Goal: Task Accomplishment & Management: Manage account settings

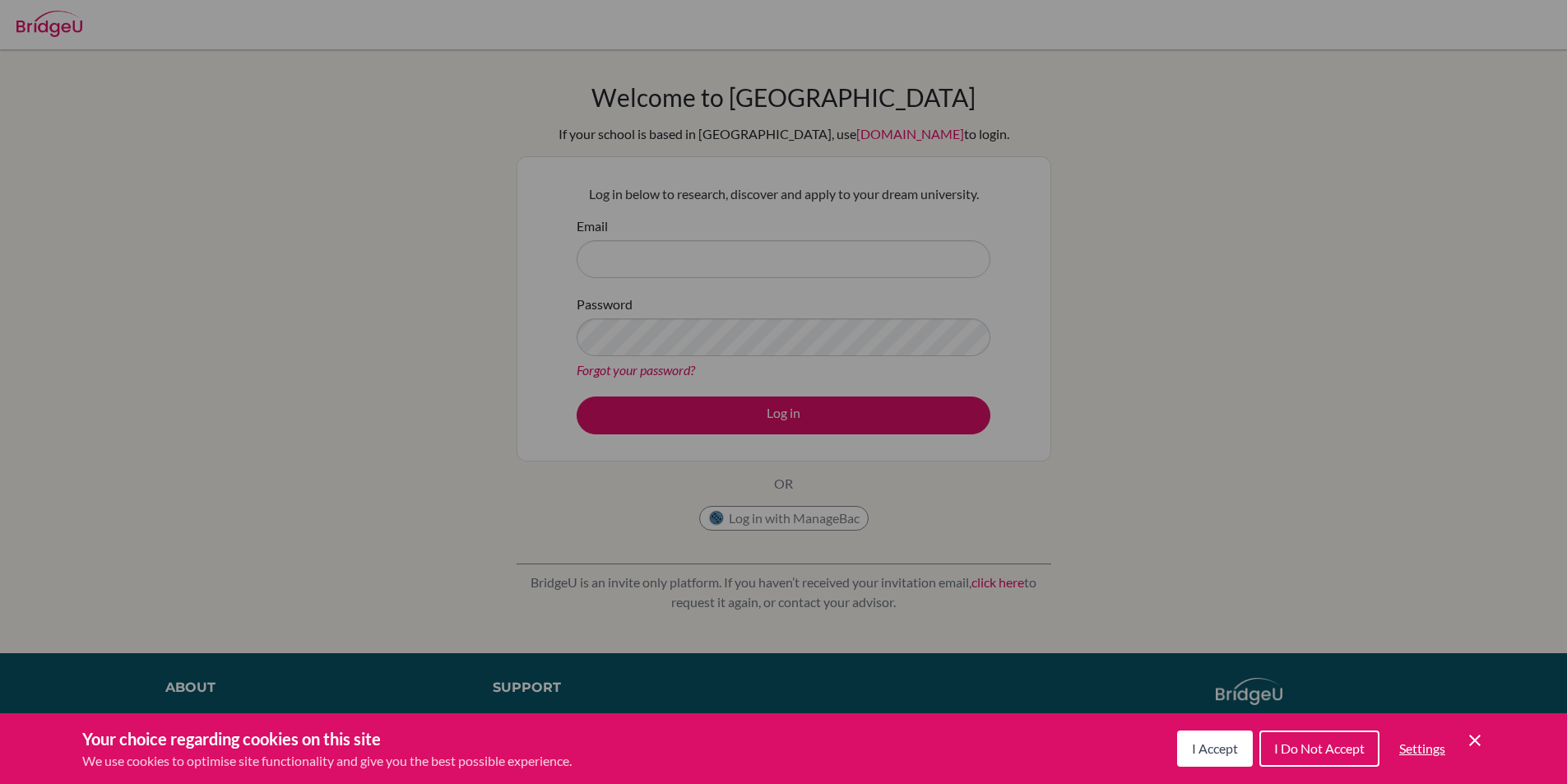
click at [1225, 747] on span "I Accept" at bounding box center [1215, 748] width 46 height 16
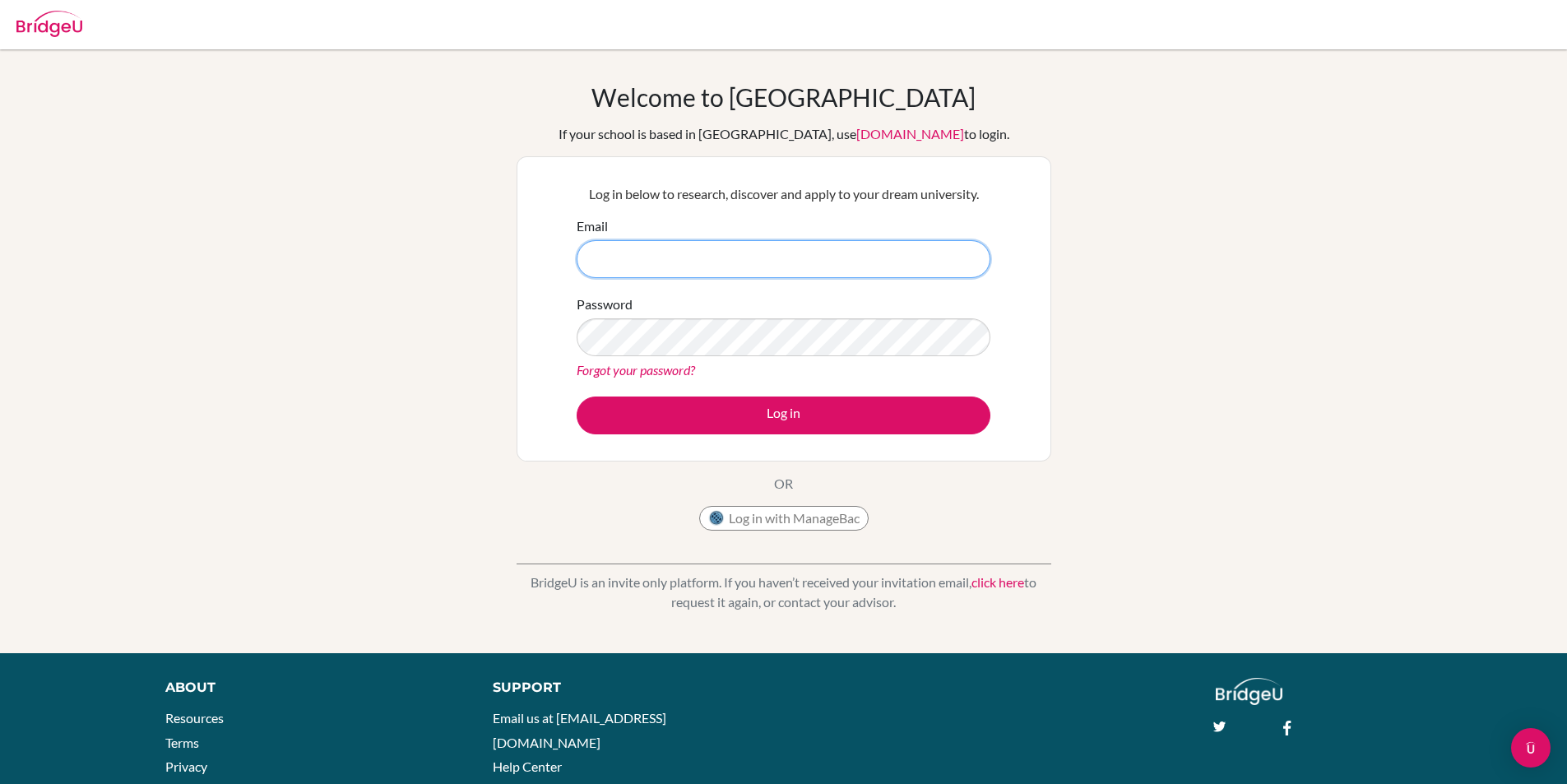
click at [620, 259] on input "Email" at bounding box center [784, 258] width 414 height 38
click at [664, 258] on input "Email" at bounding box center [784, 258] width 414 height 38
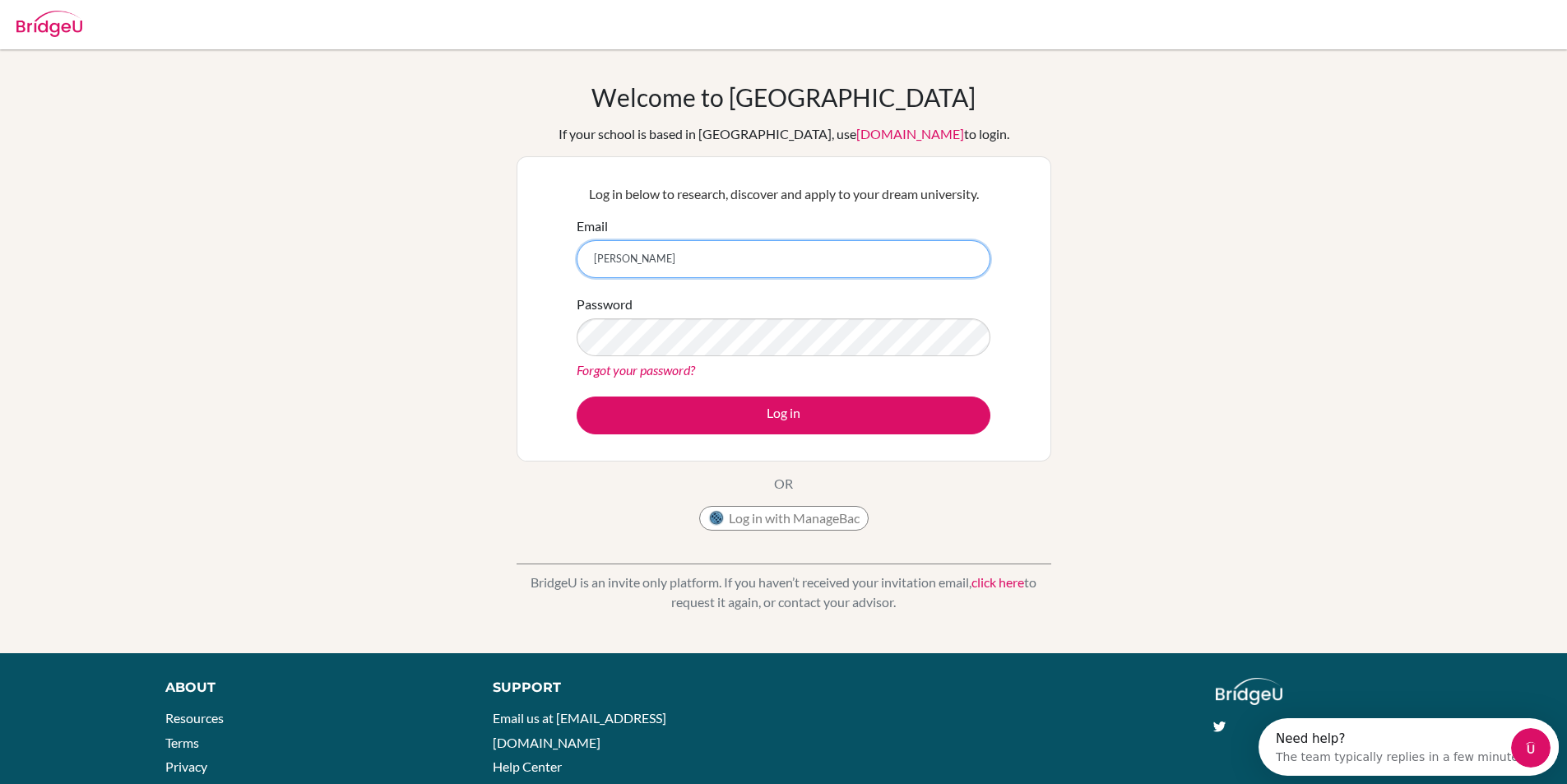
type input "krishn"
click at [810, 526] on button "Log in with ManageBac" at bounding box center [784, 517] width 170 height 24
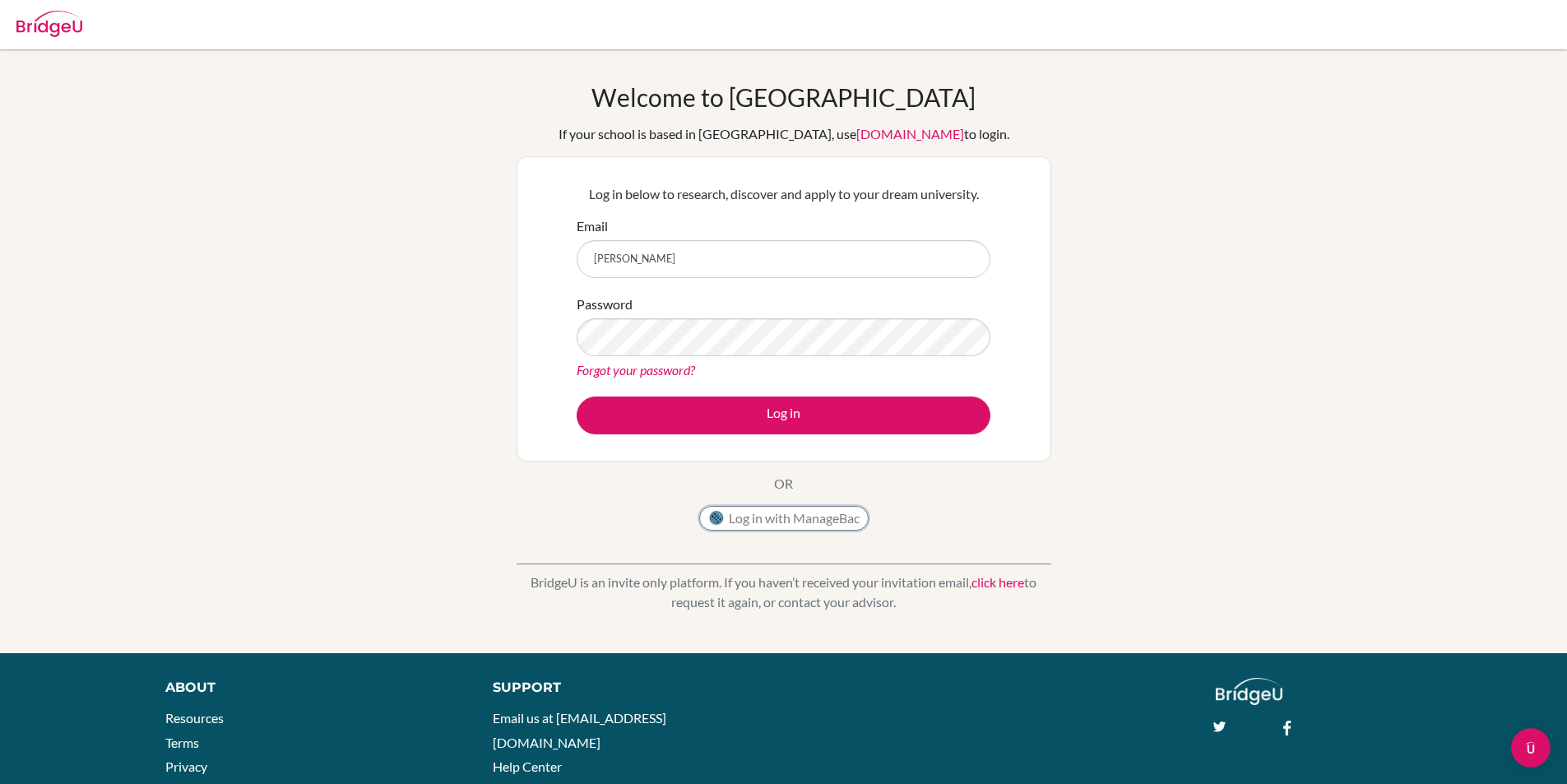
click at [810, 521] on button "Log in with ManageBac" at bounding box center [784, 517] width 170 height 24
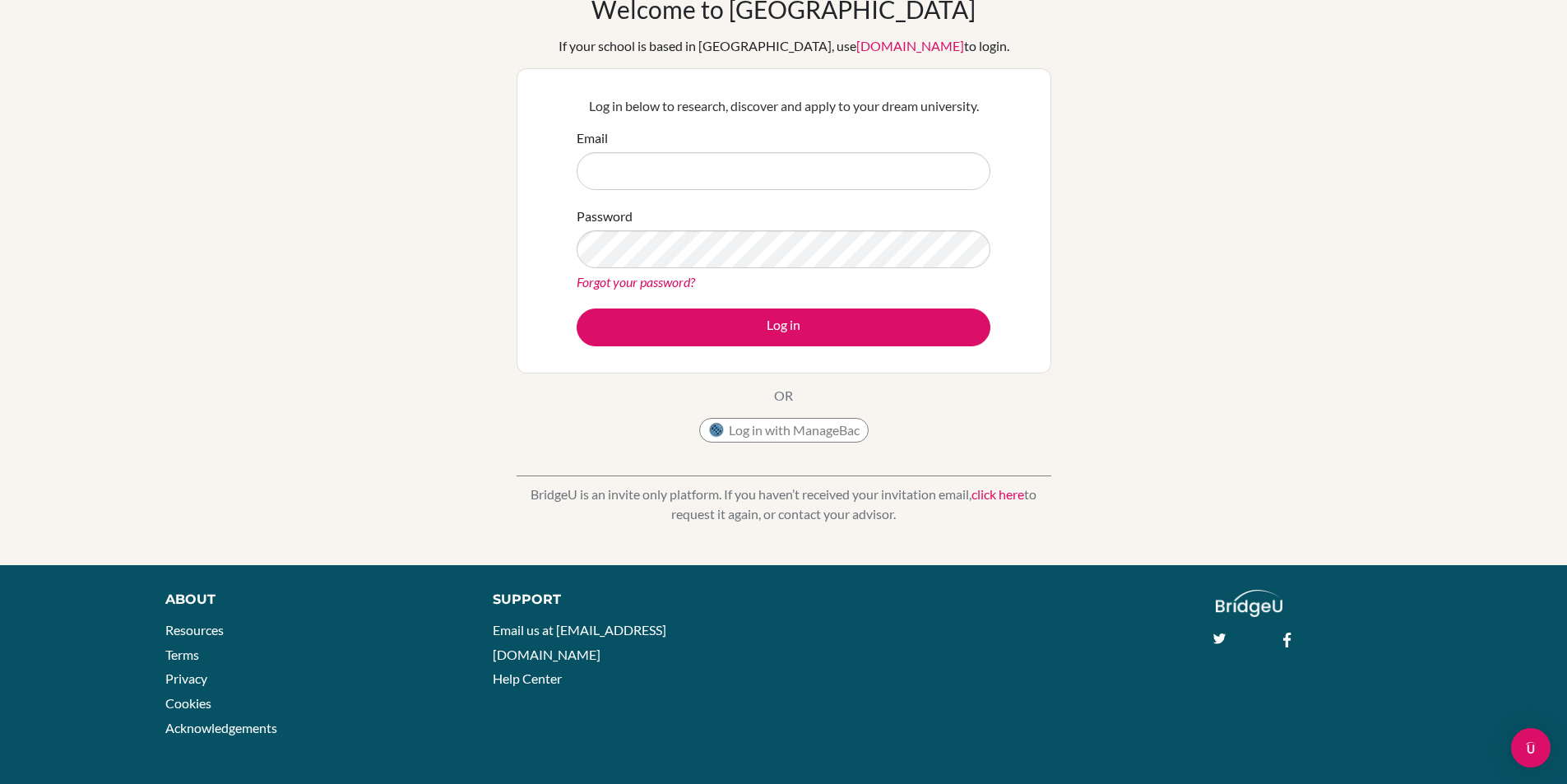
scroll to position [94, 0]
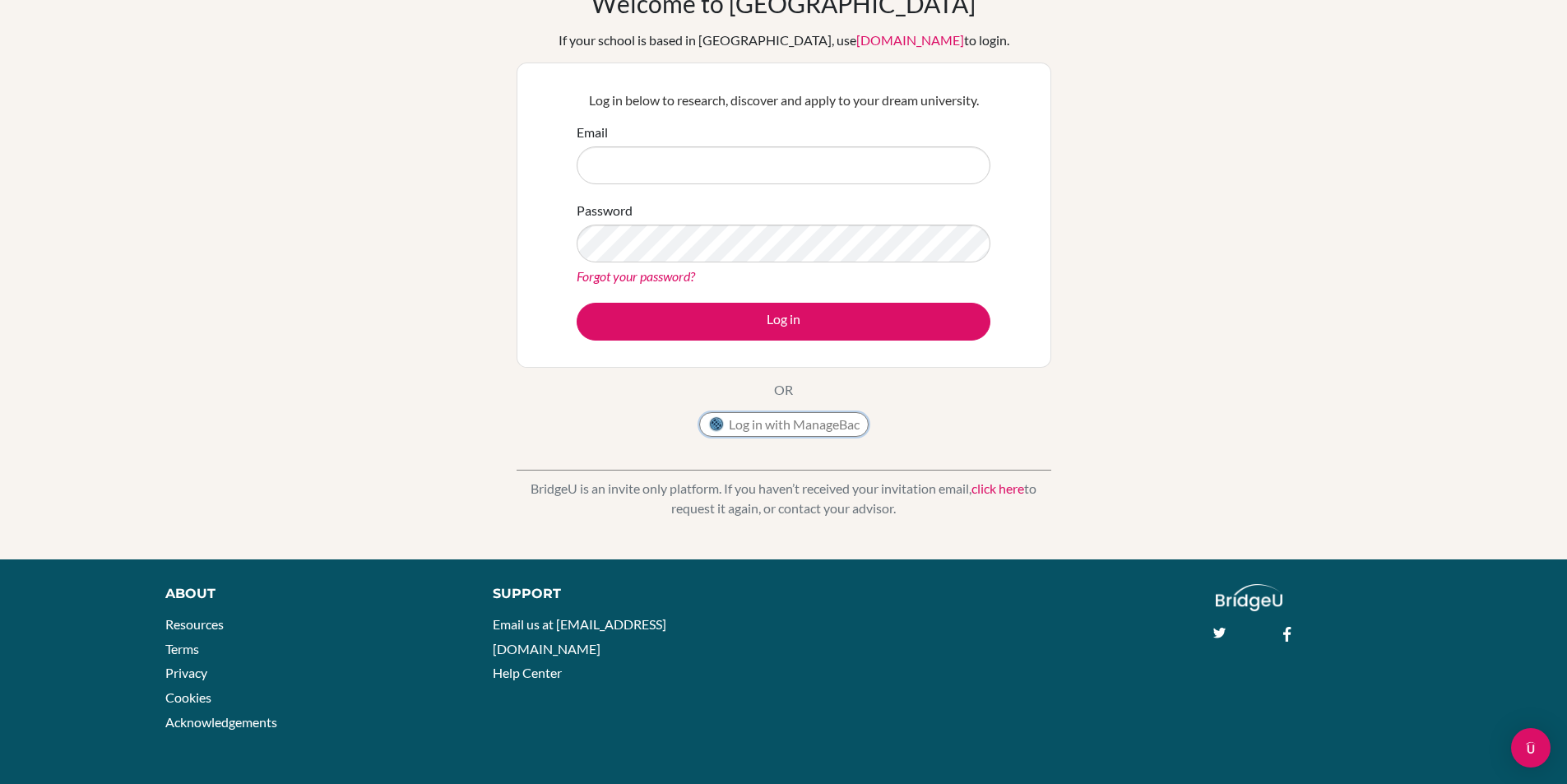
click at [780, 429] on button "Log in with ManageBac" at bounding box center [784, 424] width 170 height 24
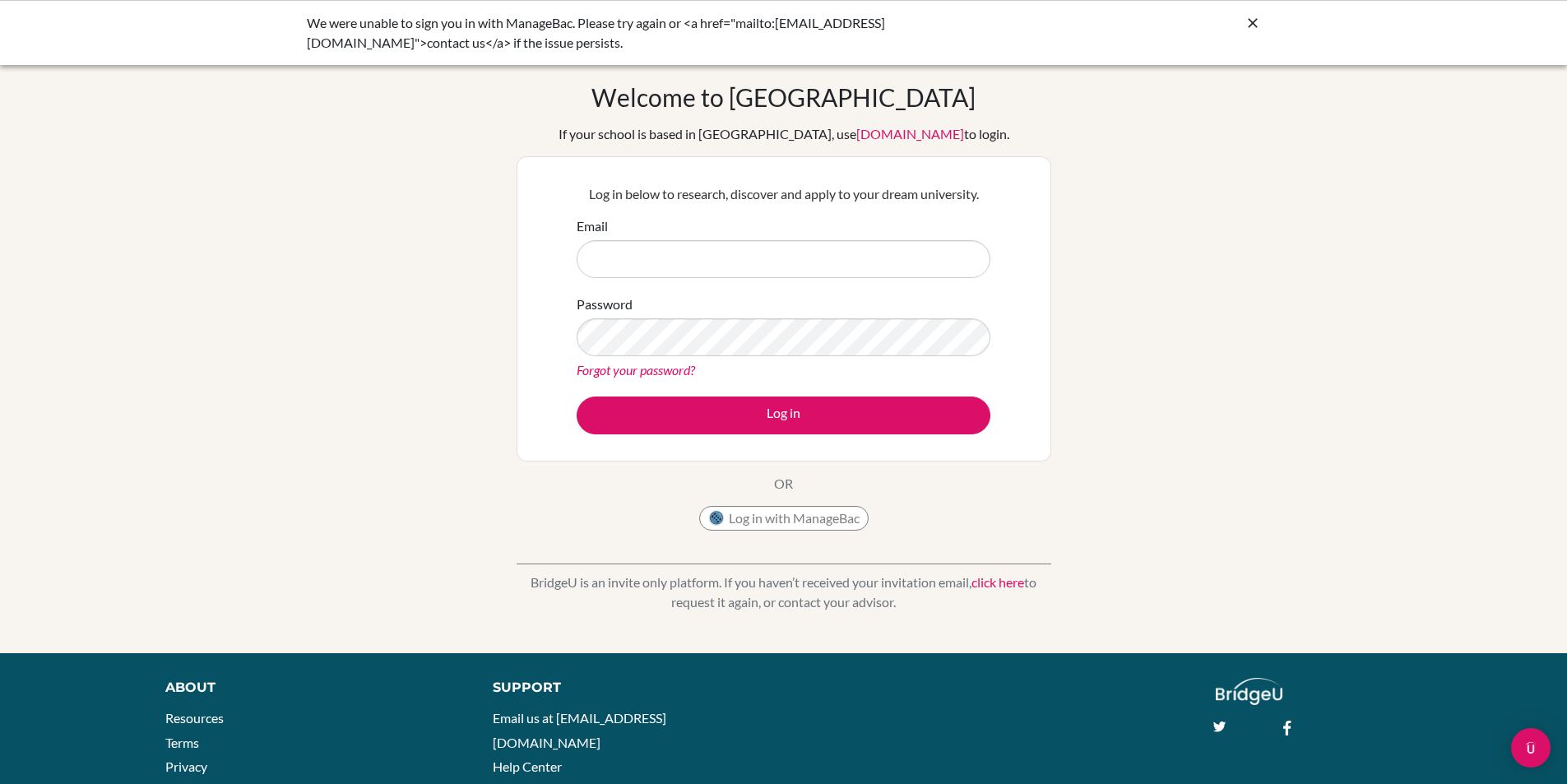
click at [1249, 24] on icon at bounding box center [1252, 22] width 17 height 16
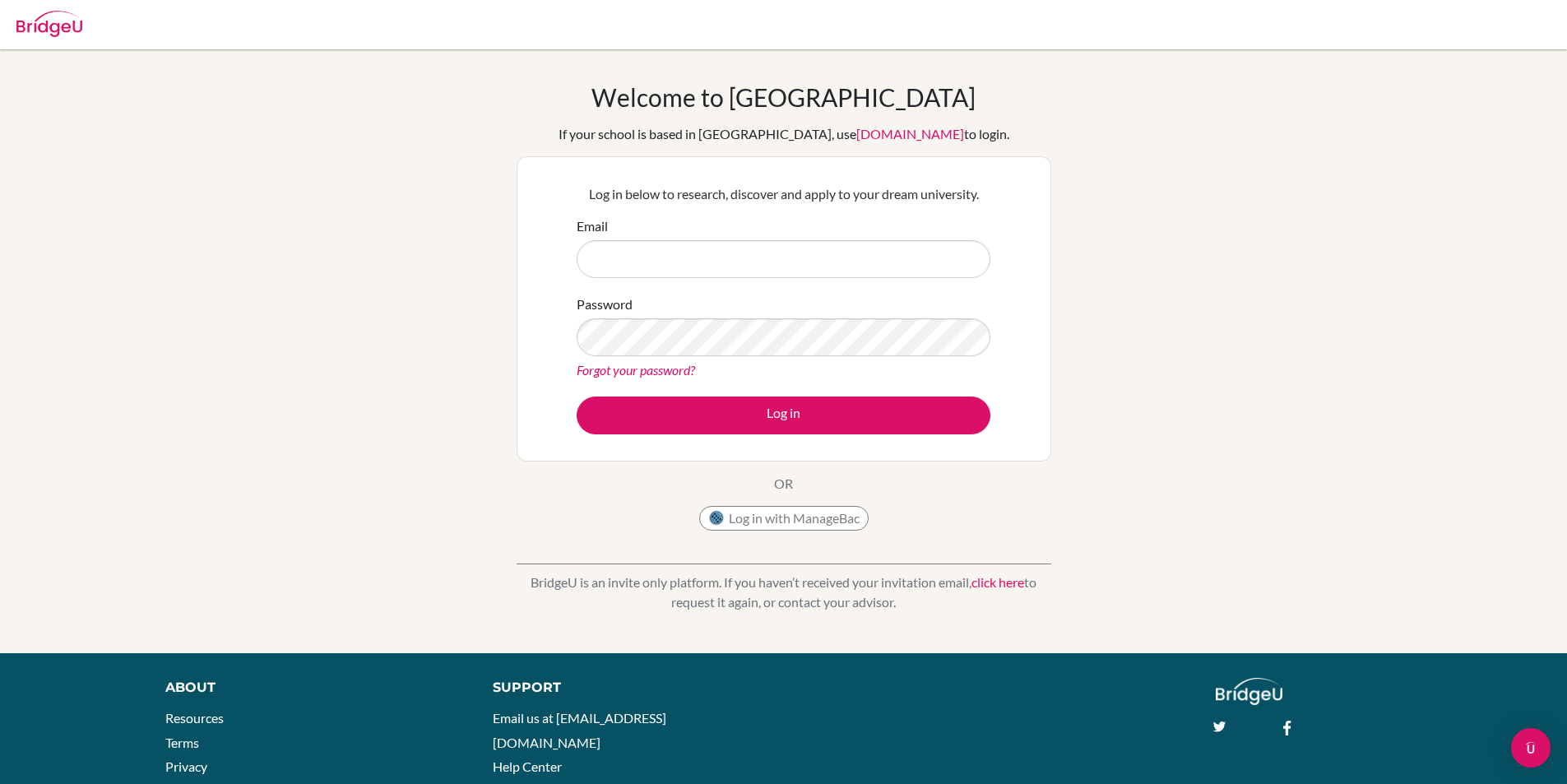
click at [1017, 583] on link "click here" at bounding box center [998, 582] width 52 height 16
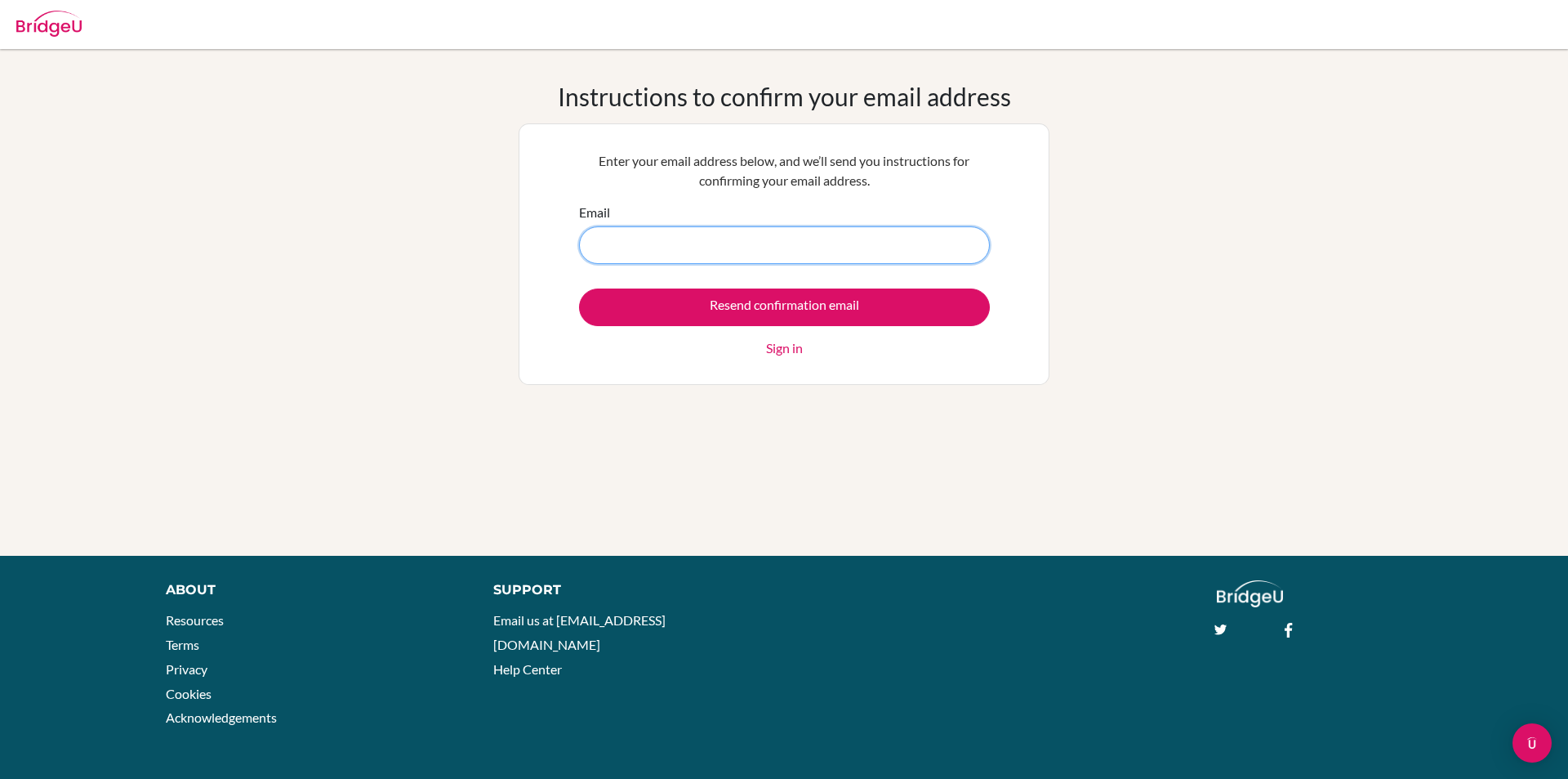
click at [628, 244] on input "Email" at bounding box center [784, 245] width 411 height 38
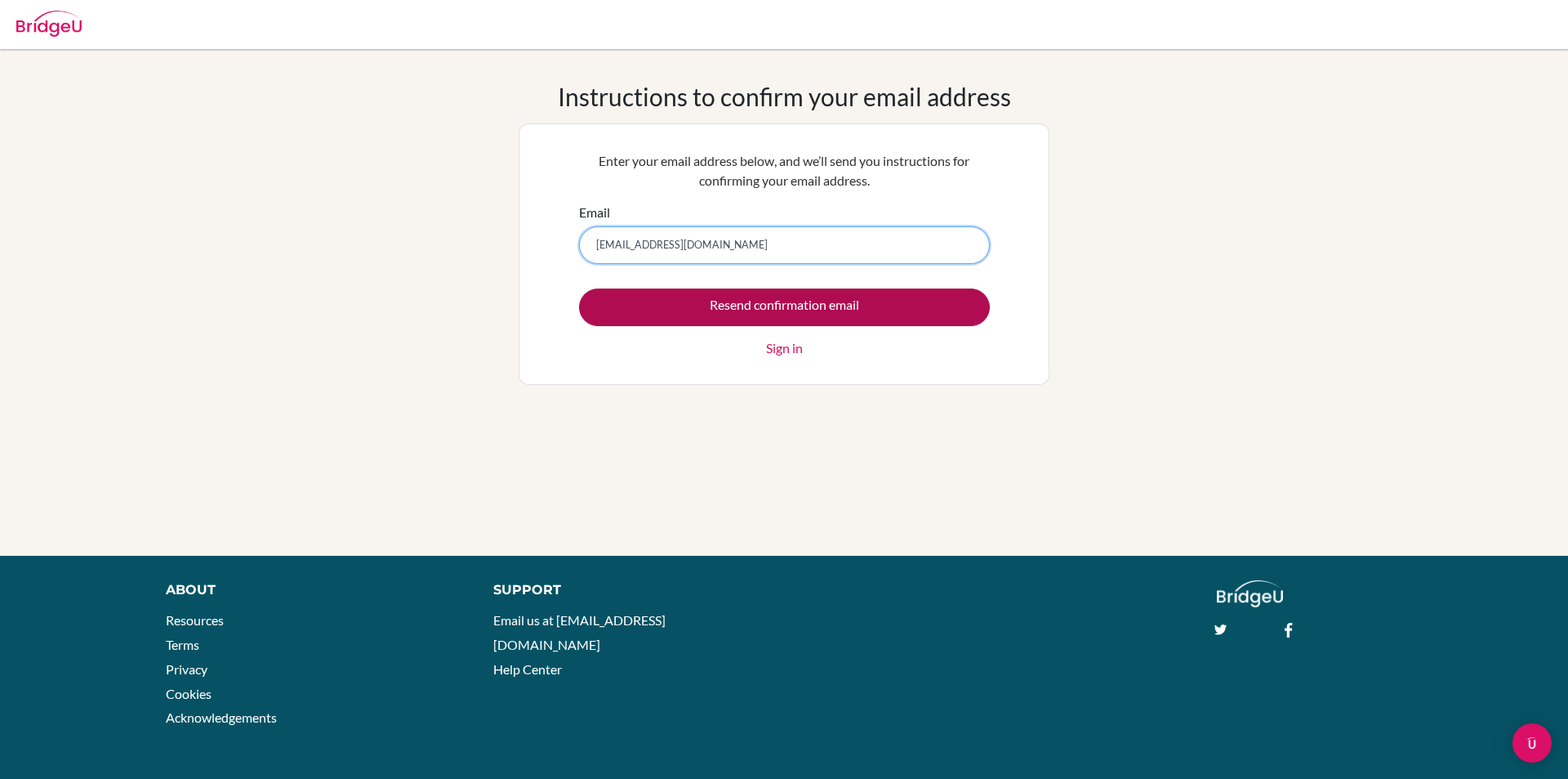
type input "krishnan@eischools.ae"
click at [795, 308] on input "Resend confirmation email" at bounding box center [784, 307] width 411 height 38
